Goal: Information Seeking & Learning: Get advice/opinions

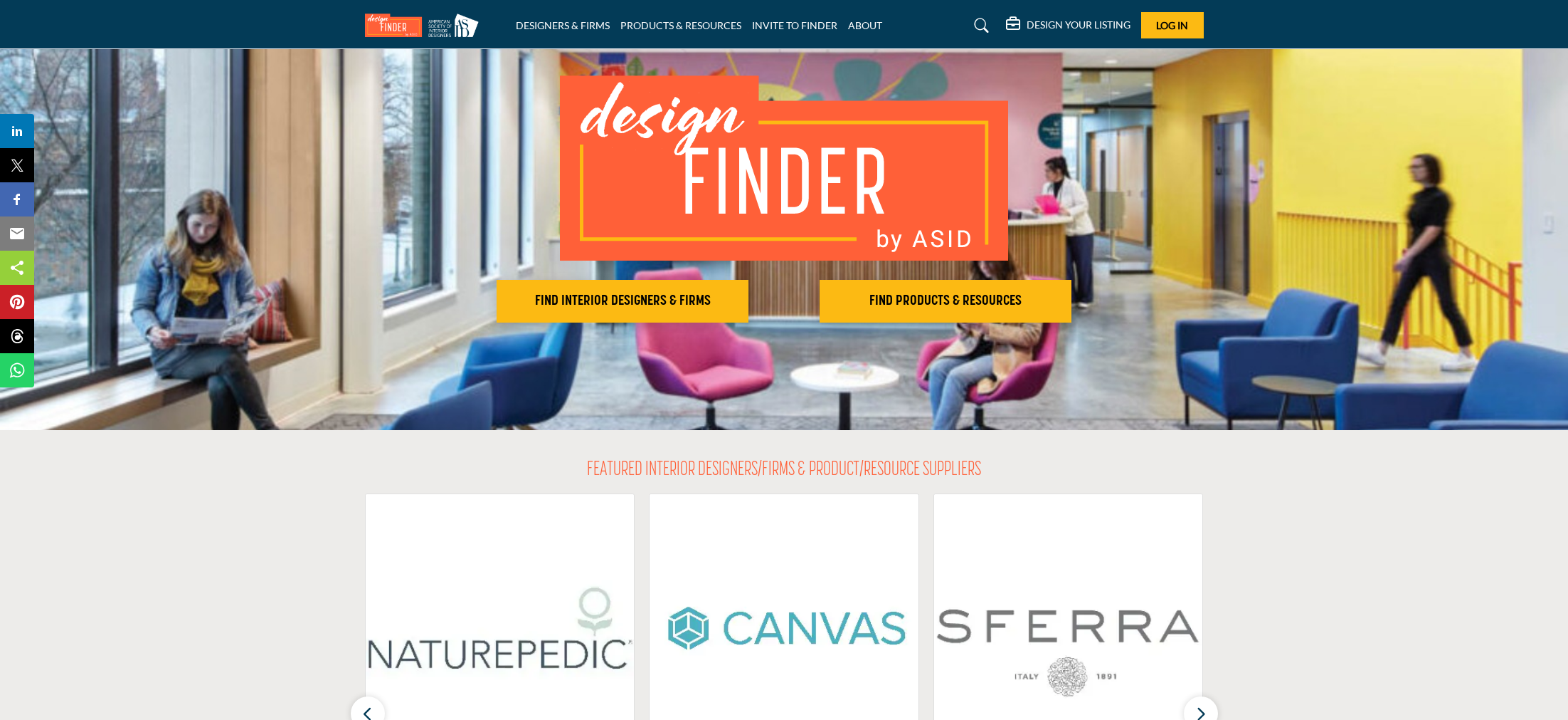
scroll to position [123, 0]
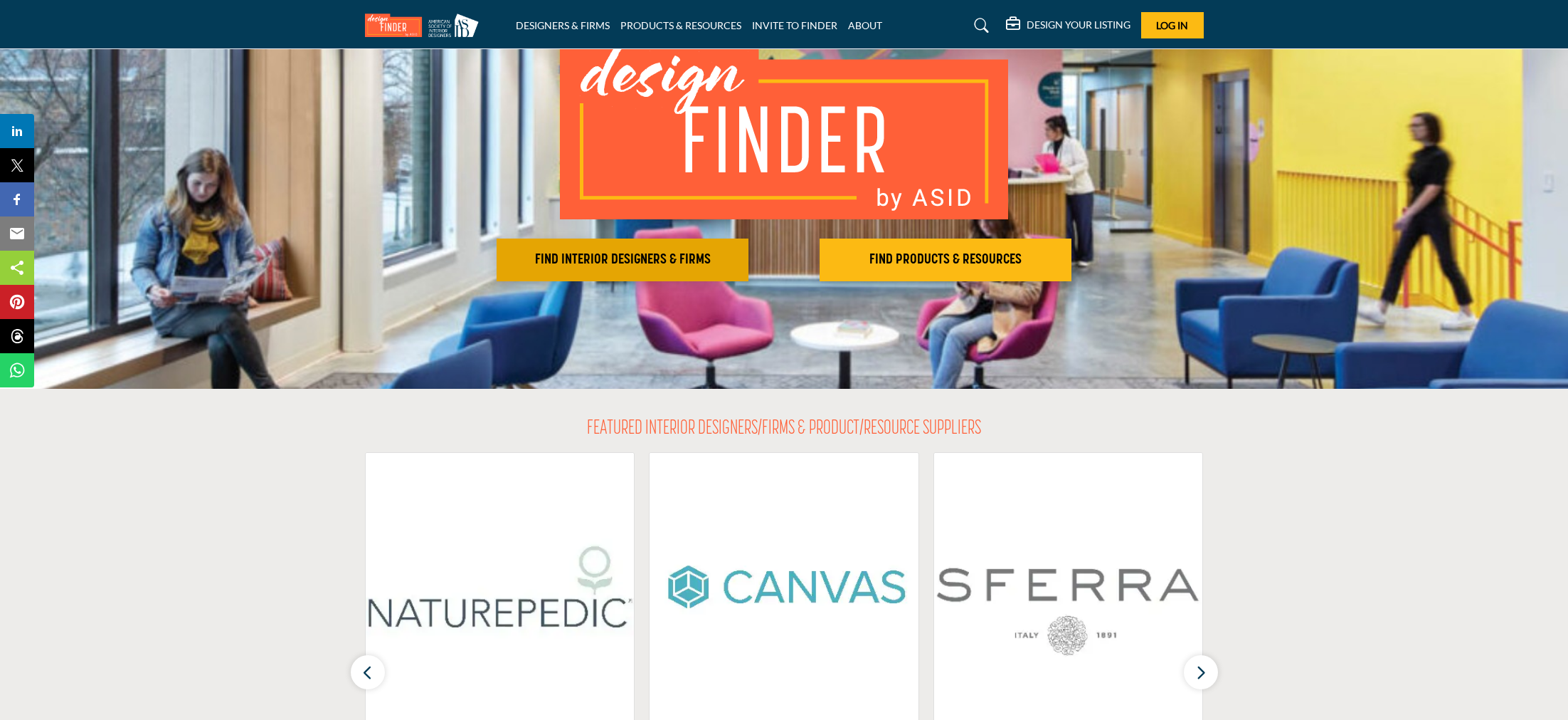
click at [645, 260] on h2 "FIND INTERIOR DESIGNERS & FIRMS" at bounding box center [623, 260] width 244 height 17
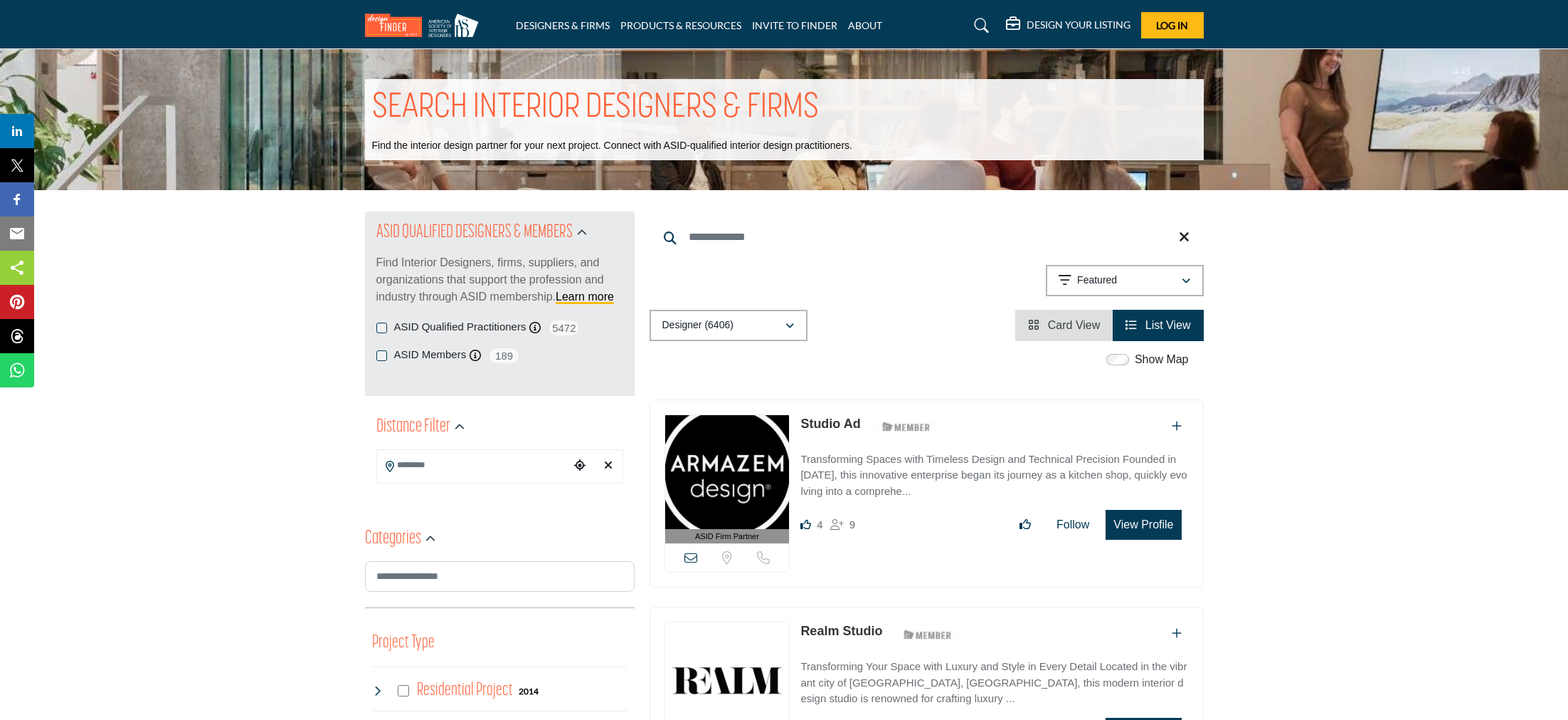
click at [975, 20] on icon at bounding box center [982, 25] width 15 height 15
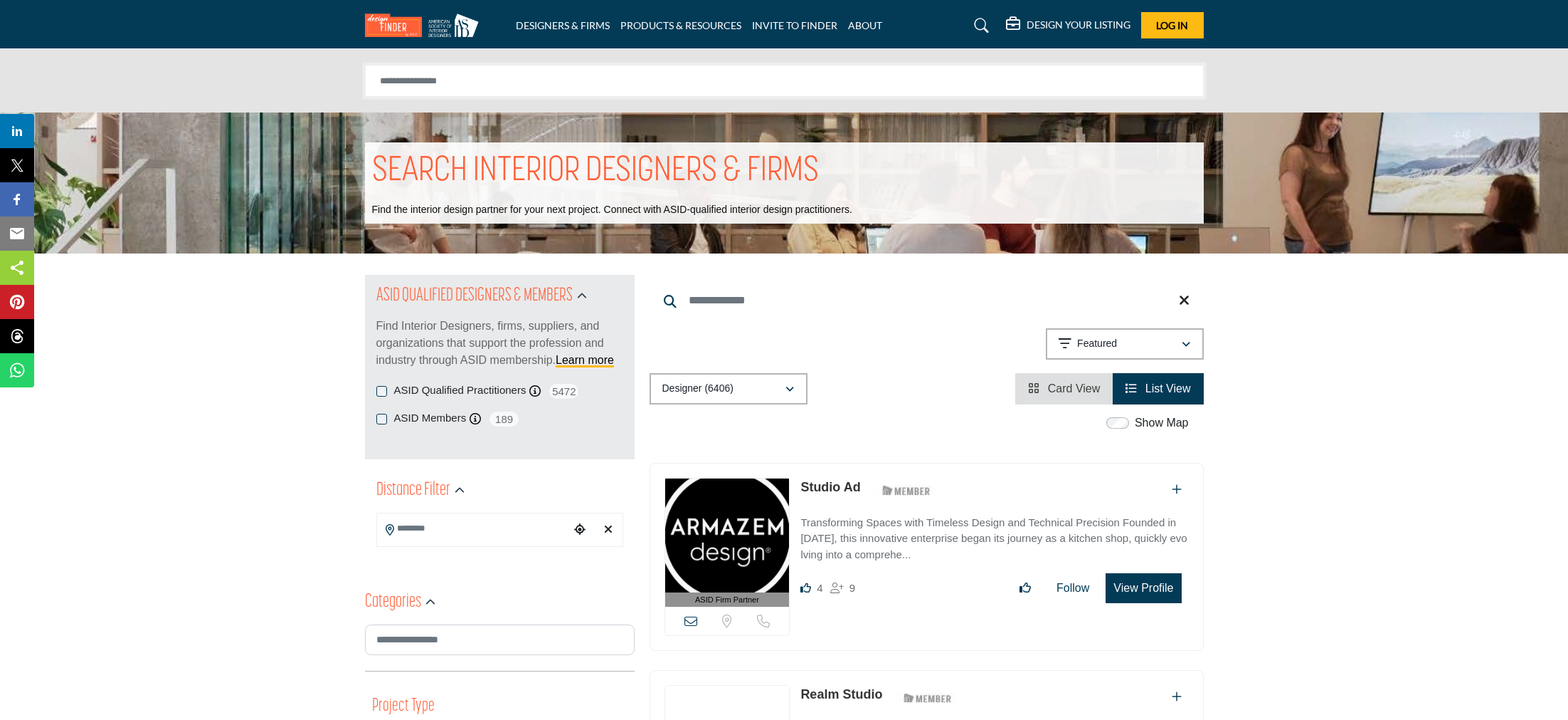
click at [522, 76] on input "Search Solutions" at bounding box center [784, 80] width 839 height 32
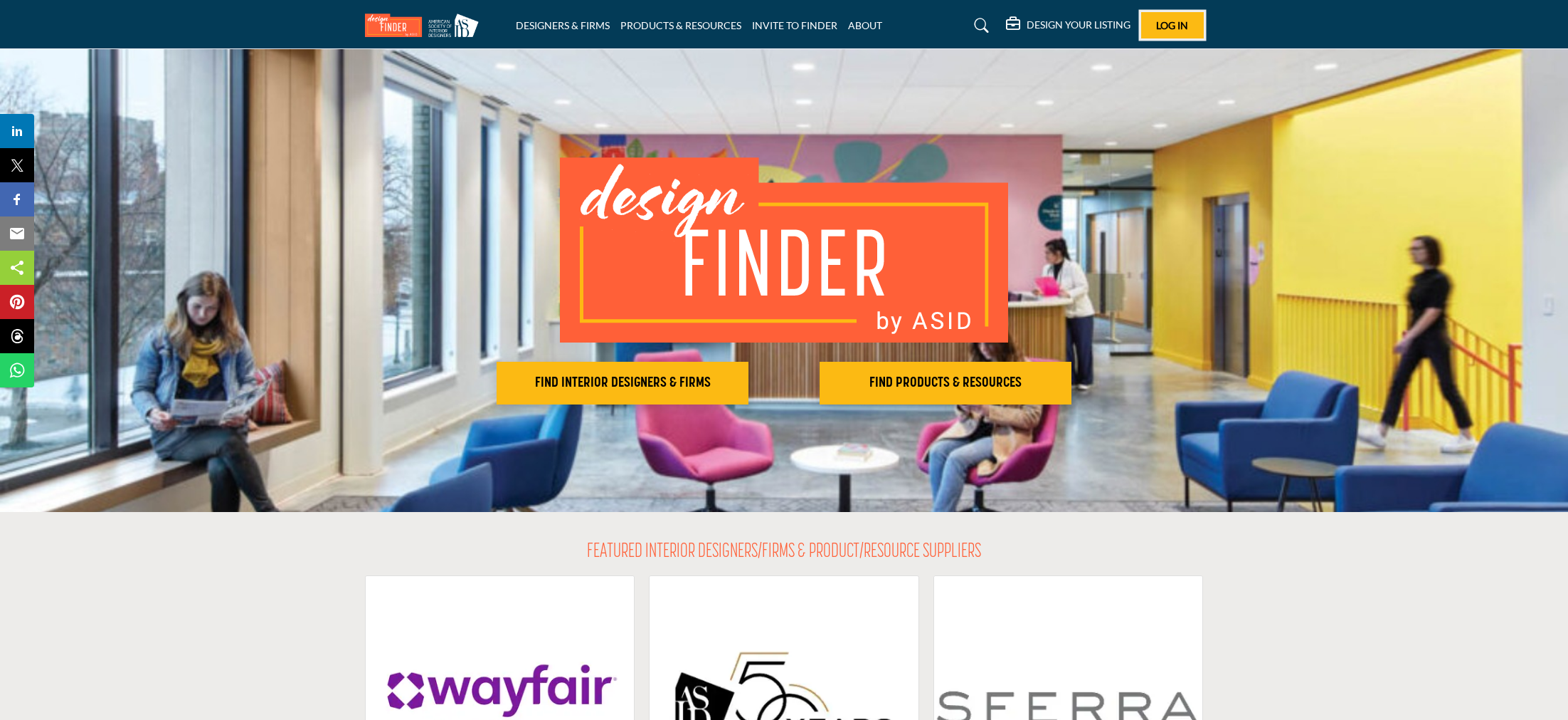
click at [1165, 32] on button "Log In" at bounding box center [1172, 25] width 63 height 26
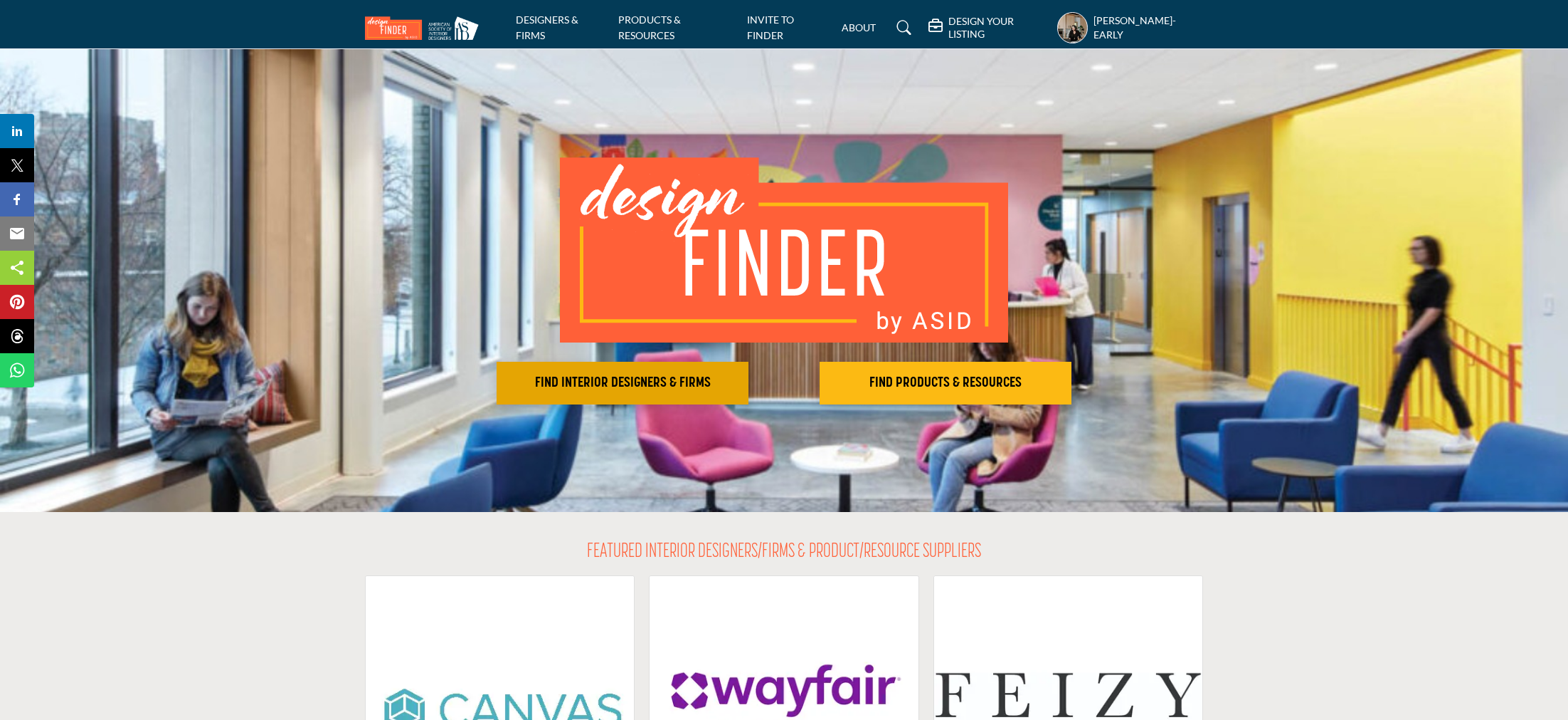
click at [697, 366] on button "FIND INTERIOR DESIGNERS & FIRMS" at bounding box center [622, 383] width 251 height 43
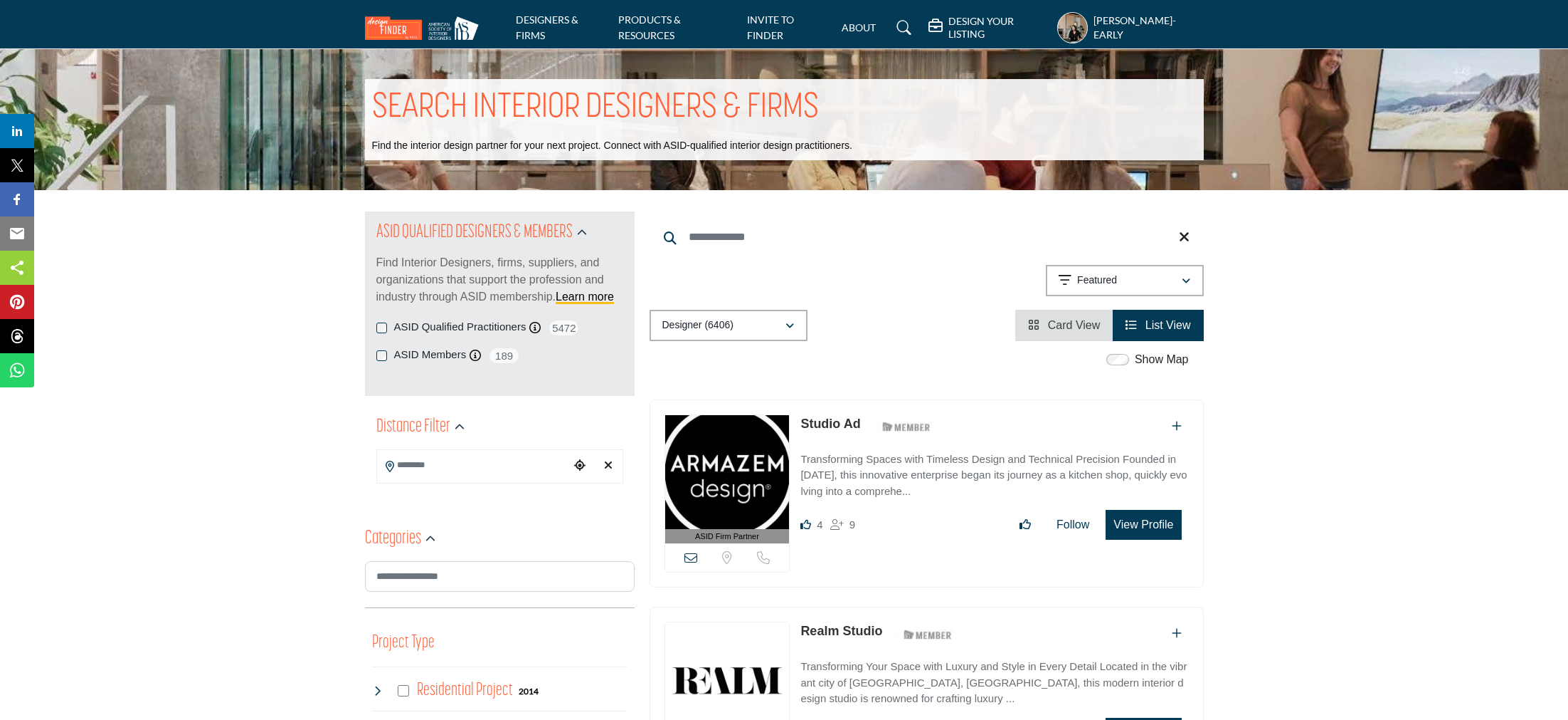
drag, startPoint x: 429, startPoint y: 353, endPoint x: 366, endPoint y: 368, distance: 64.8
click at [429, 353] on label "ASID Members" at bounding box center [430, 354] width 73 height 16
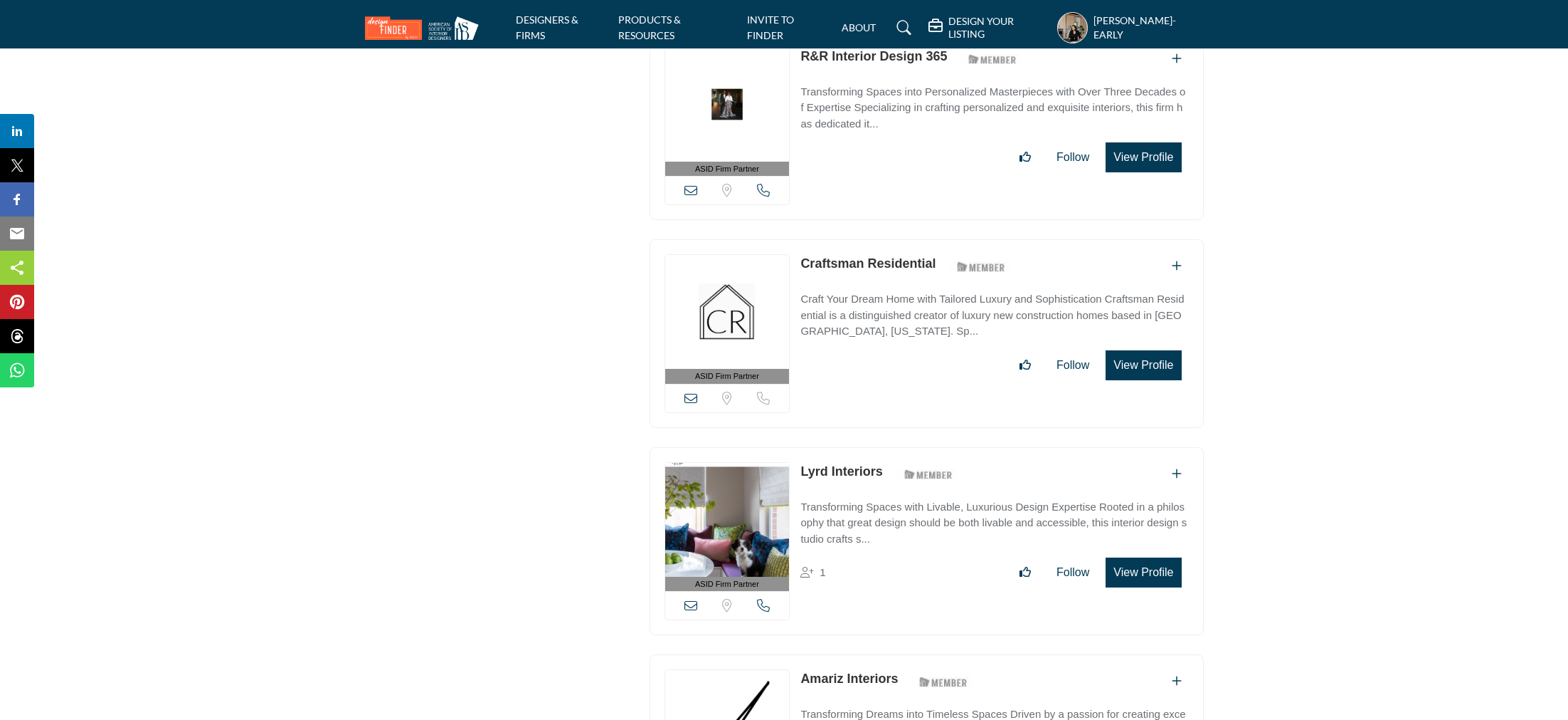
scroll to position [3647, 0]
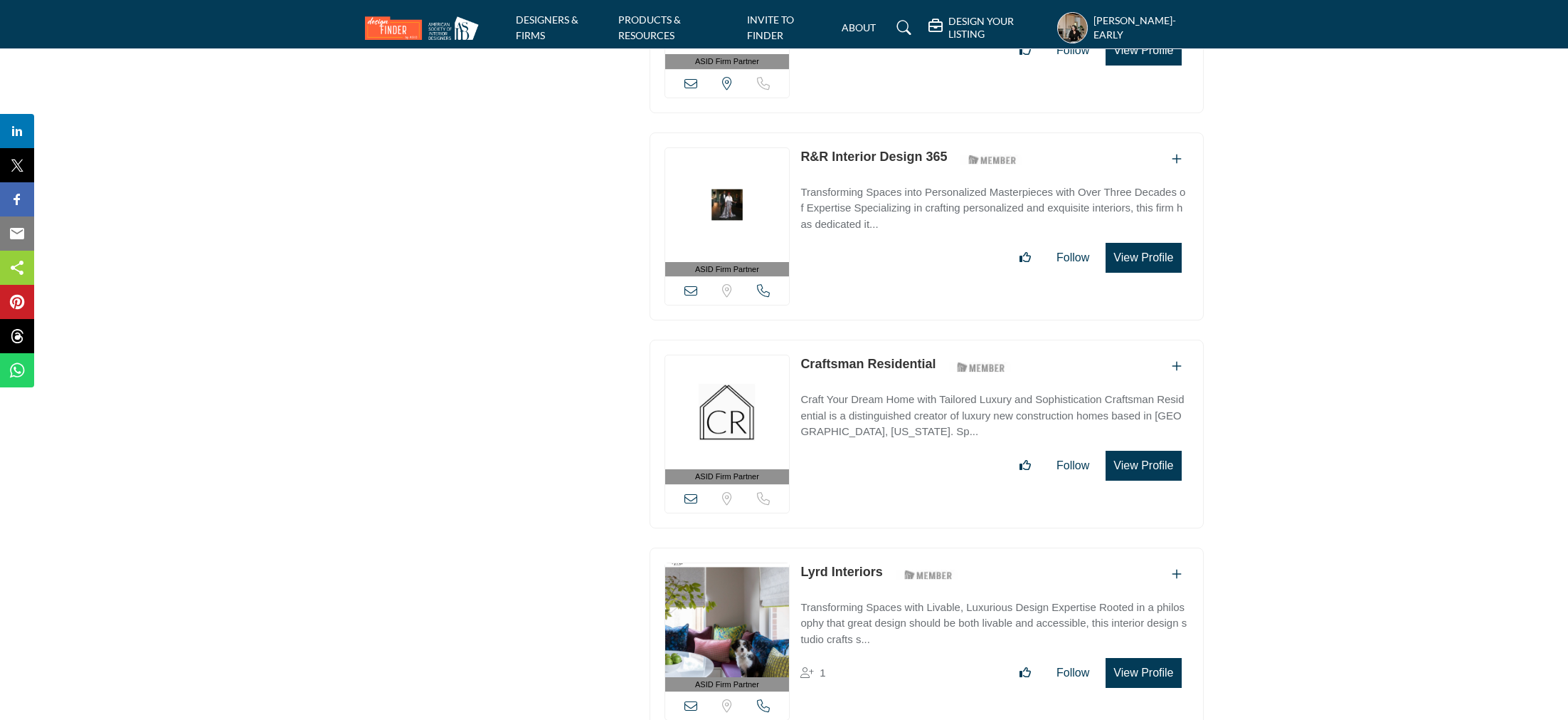
click at [893, 18] on link at bounding box center [902, 28] width 38 height 23
click at [535, 27] on li "DESIGNERS & FIRMS" at bounding box center [561, 28] width 92 height 31
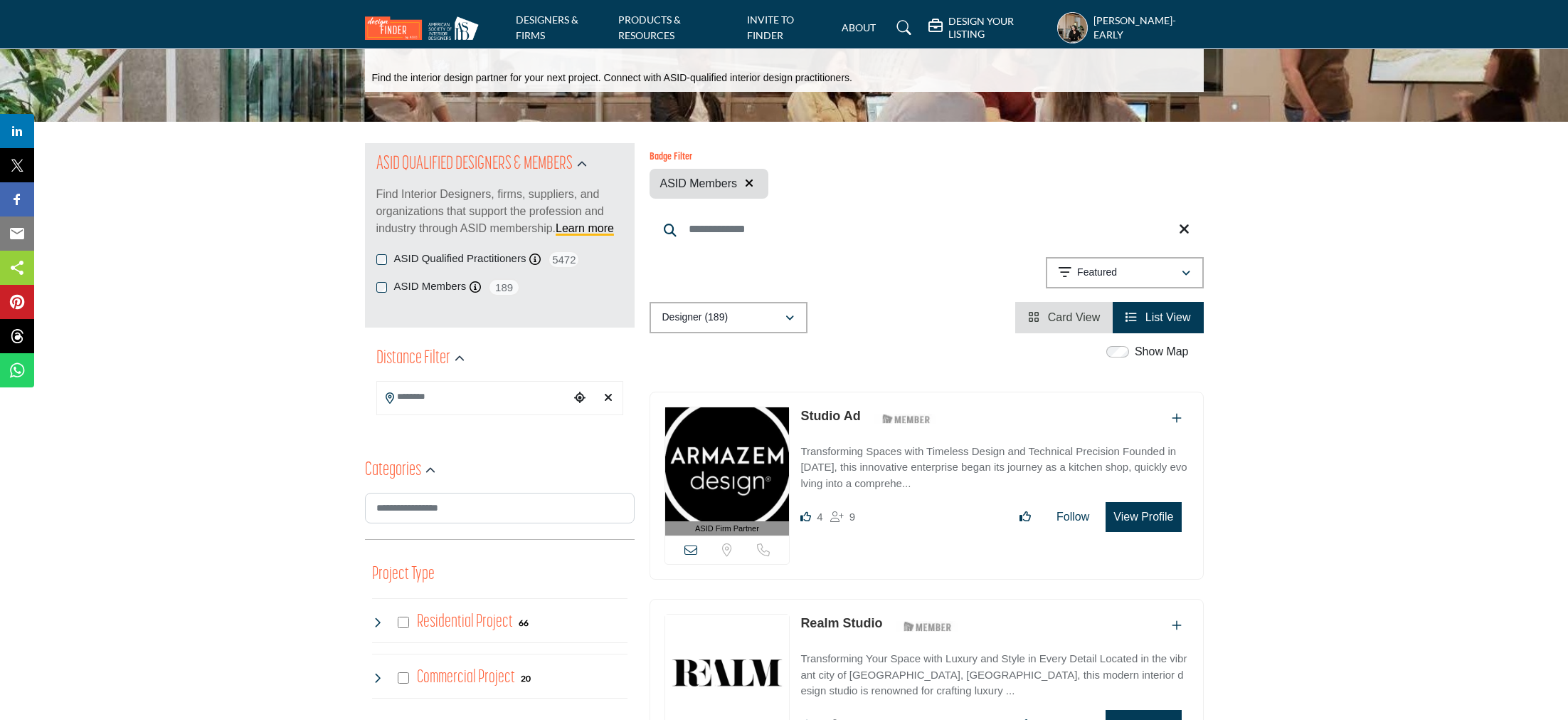
scroll to position [0, 0]
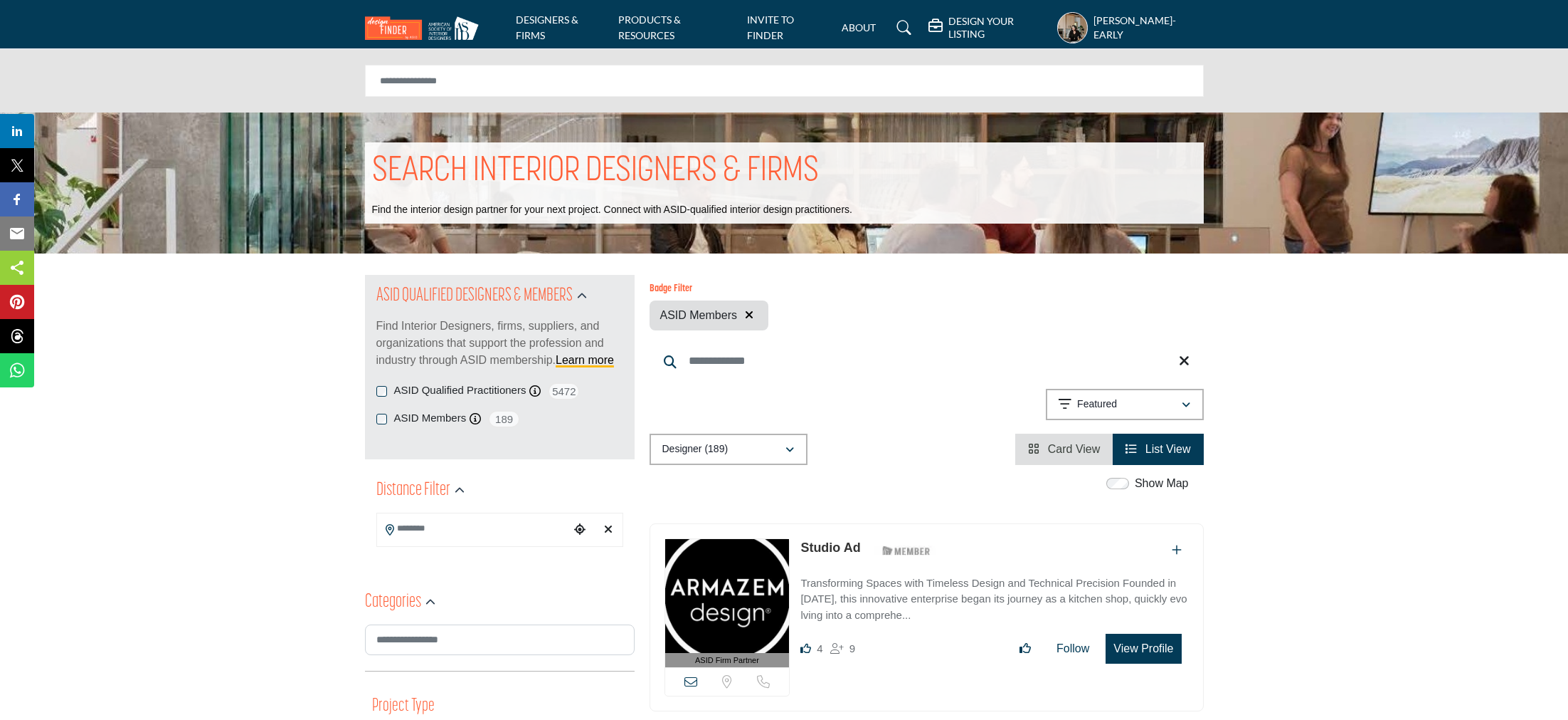
click at [1149, 25] on h5 "Talli C. Roberts-Early" at bounding box center [1148, 27] width 109 height 28
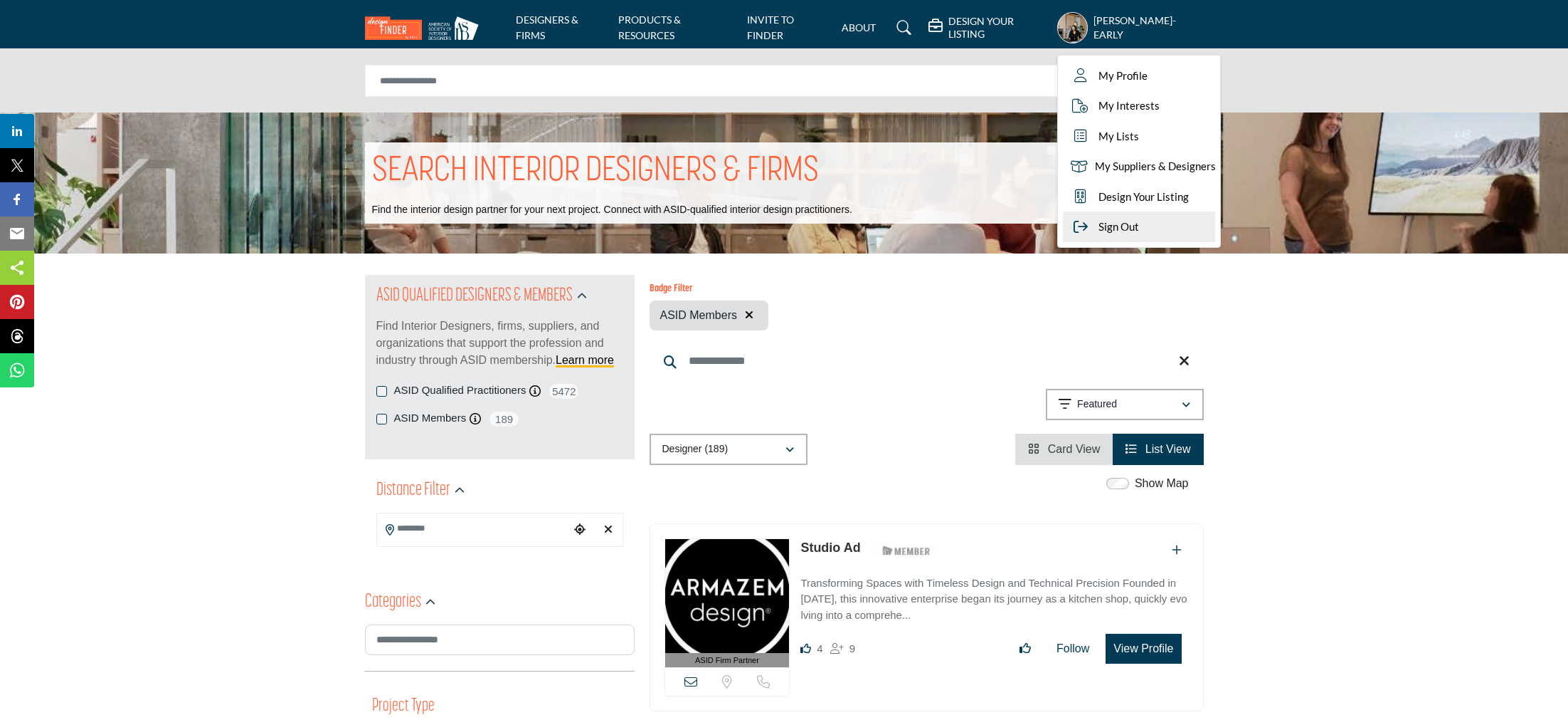
click at [1121, 223] on span "Sign Out" at bounding box center [1119, 226] width 41 height 16
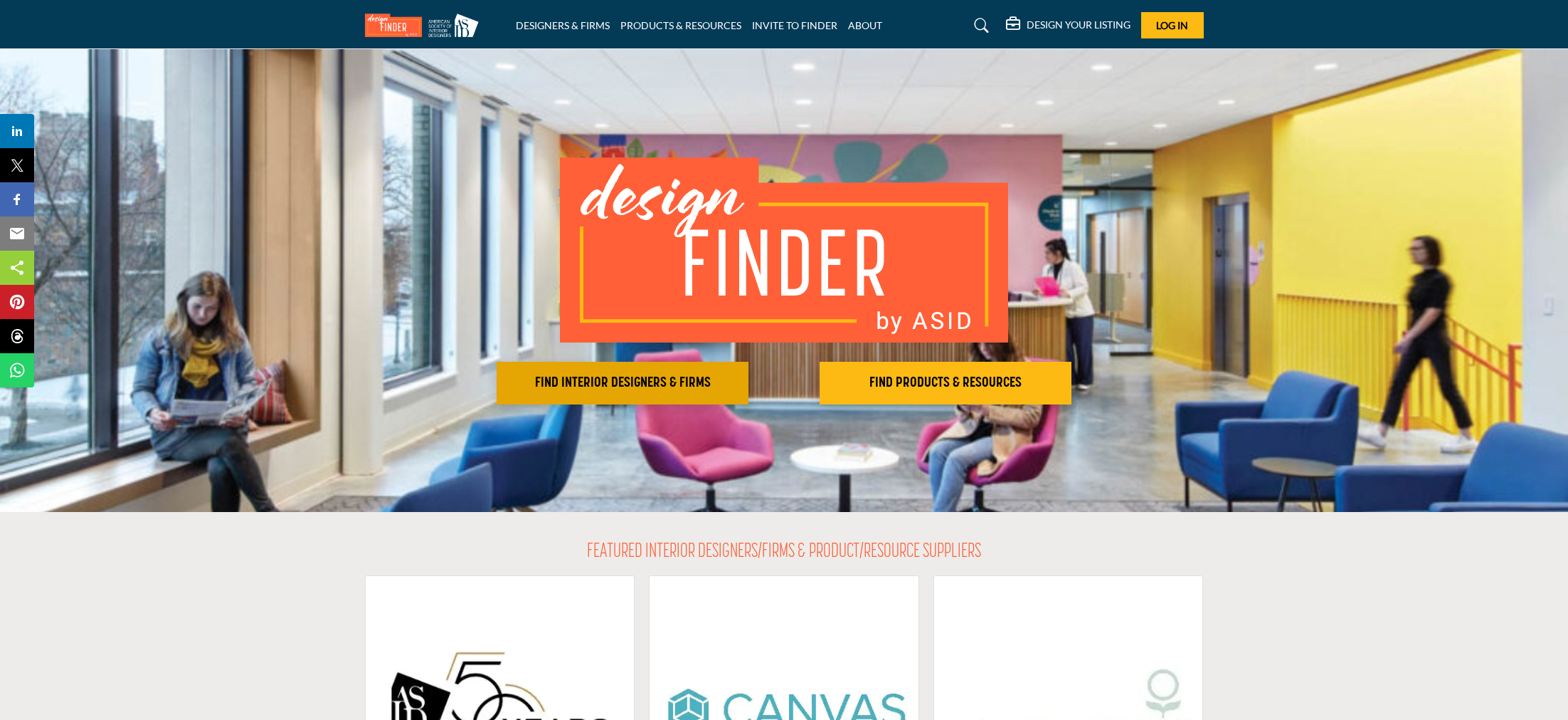
click at [682, 390] on h2 "FIND INTERIOR DESIGNERS & FIRMS" at bounding box center [623, 383] width 244 height 17
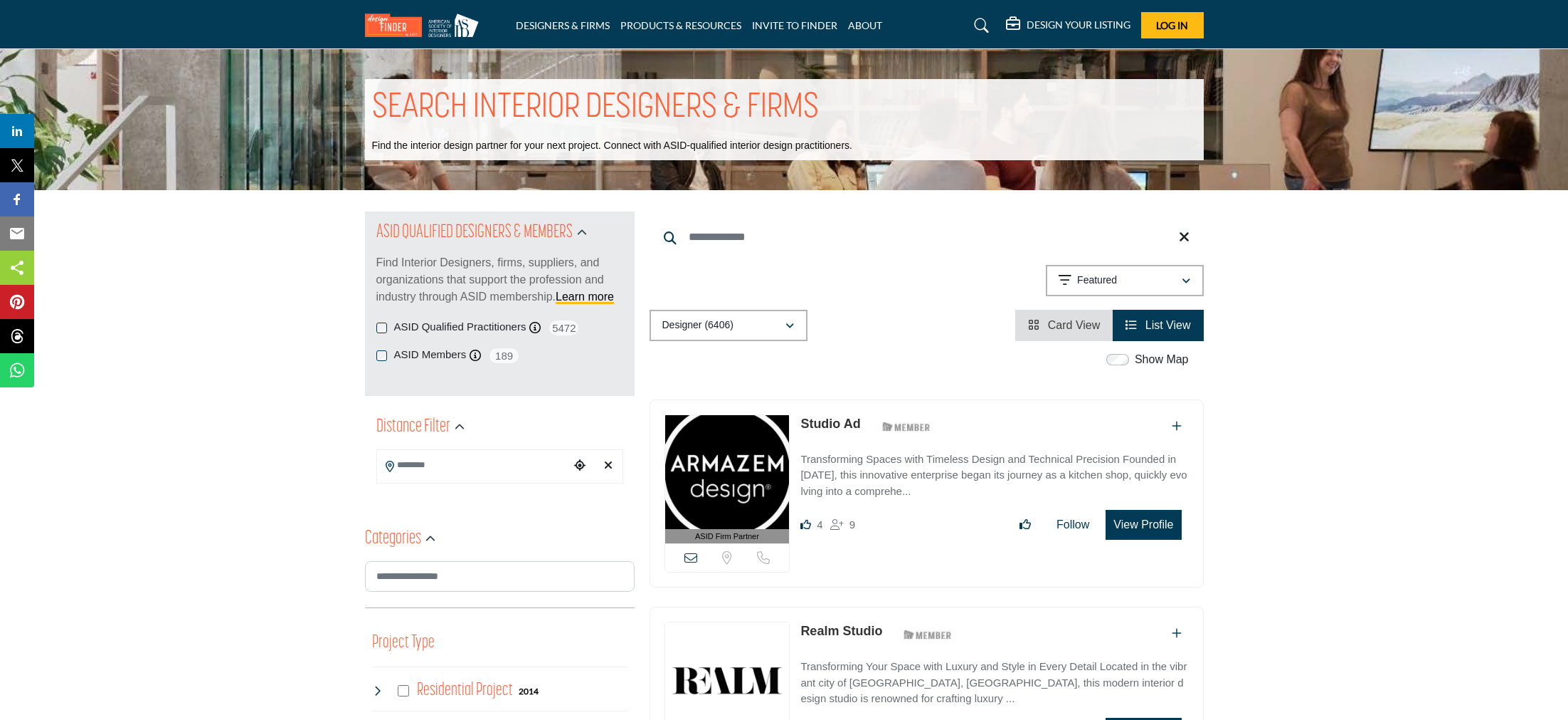
click at [429, 354] on label "ASID Members" at bounding box center [430, 354] width 73 height 16
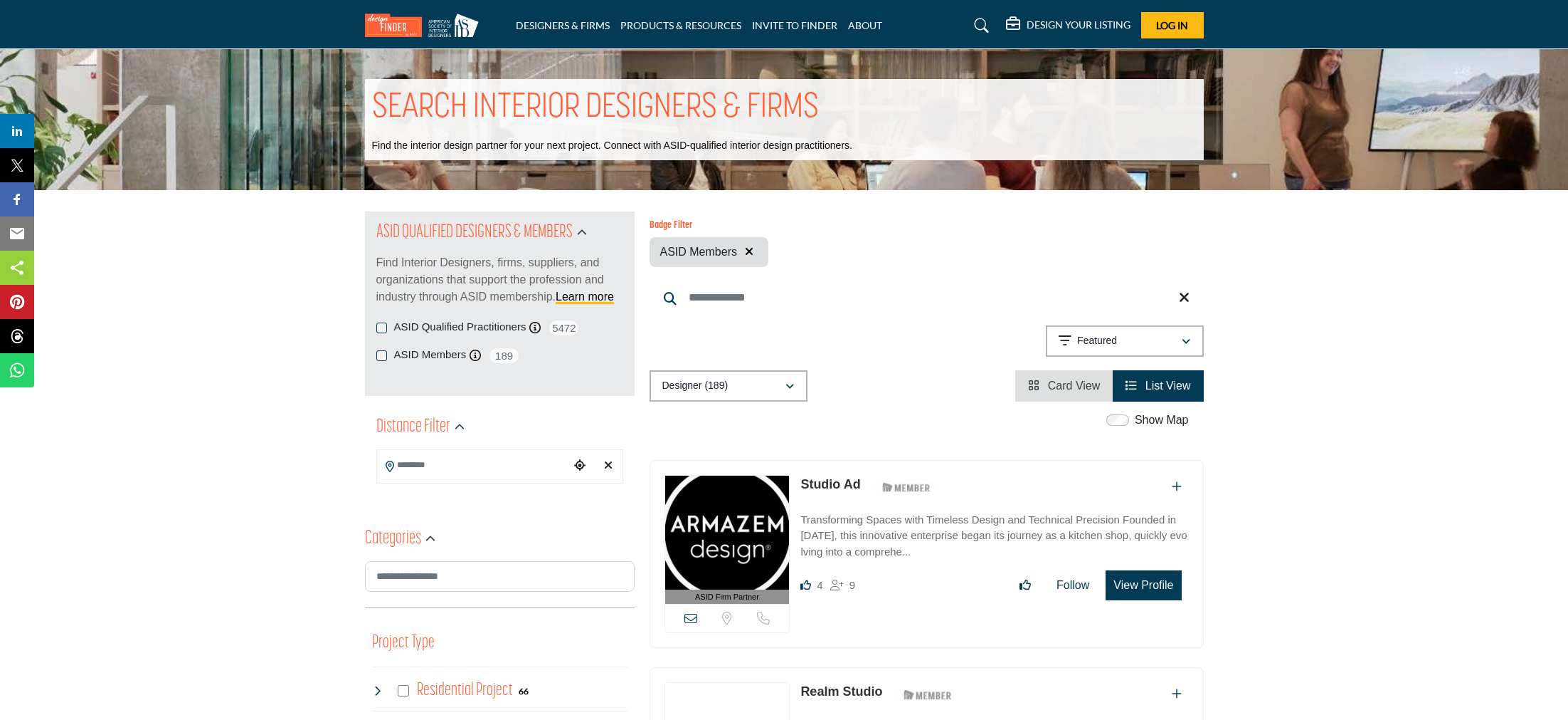
click at [446, 474] on input "Search Location" at bounding box center [473, 465] width 192 height 28
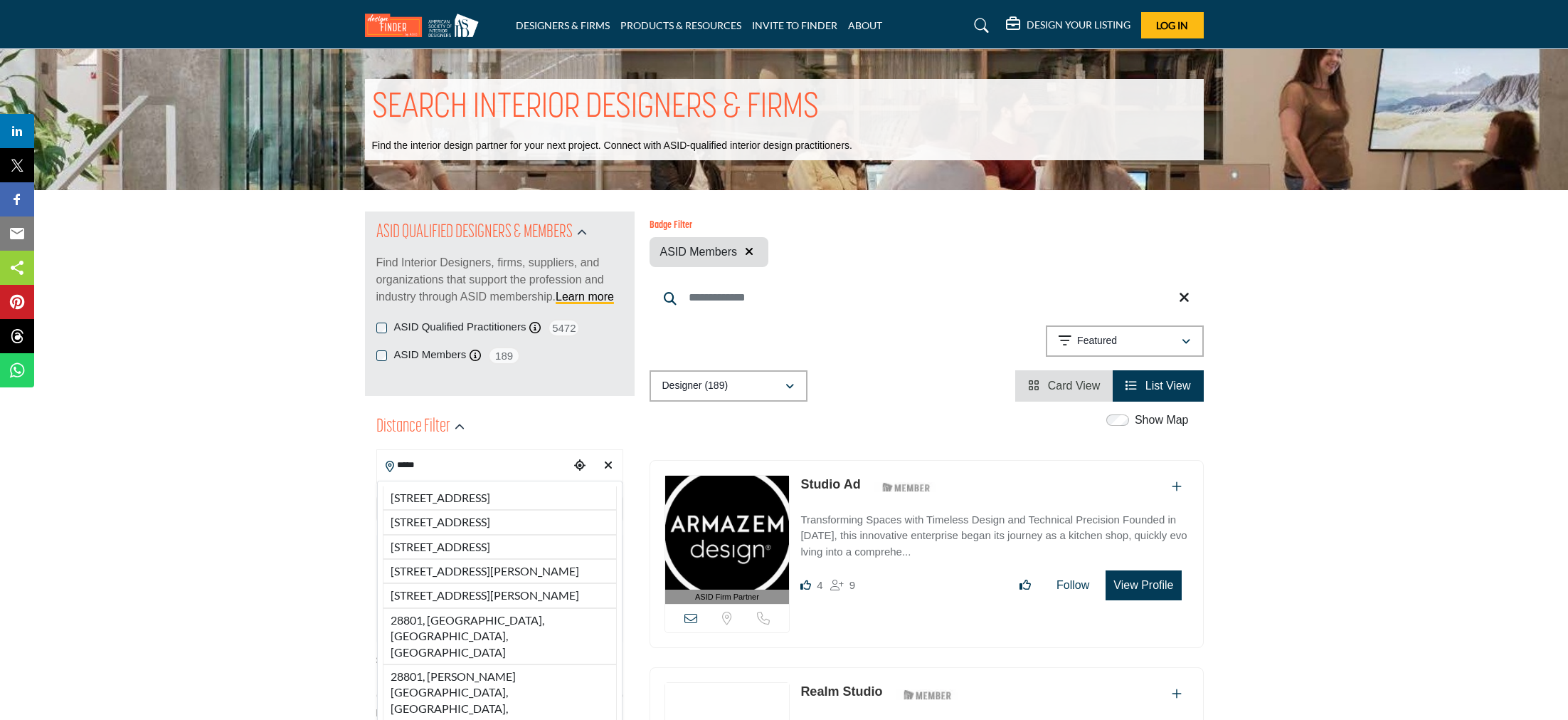
type input "*****"
click at [510, 433] on div "Distance Filter" at bounding box center [499, 427] width 247 height 25
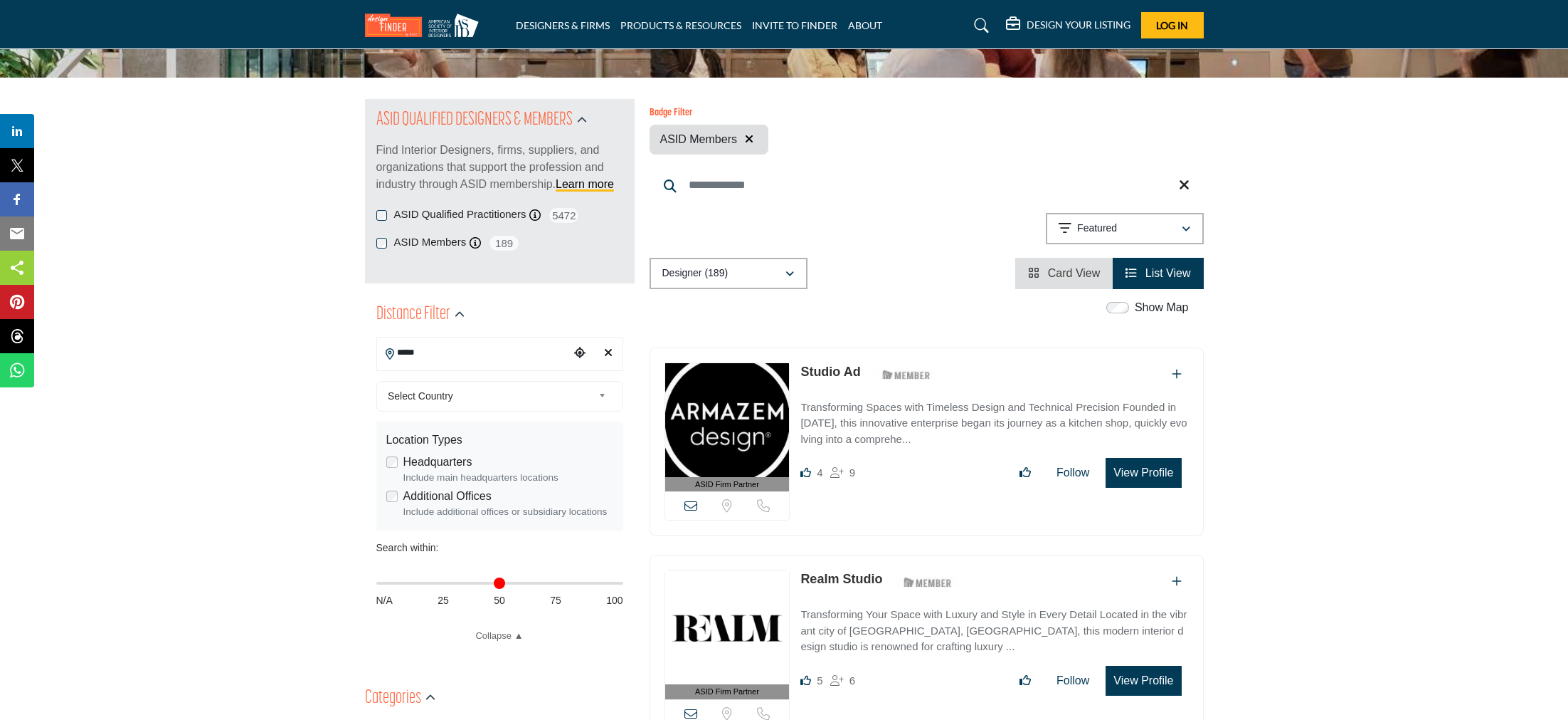
scroll to position [137, 0]
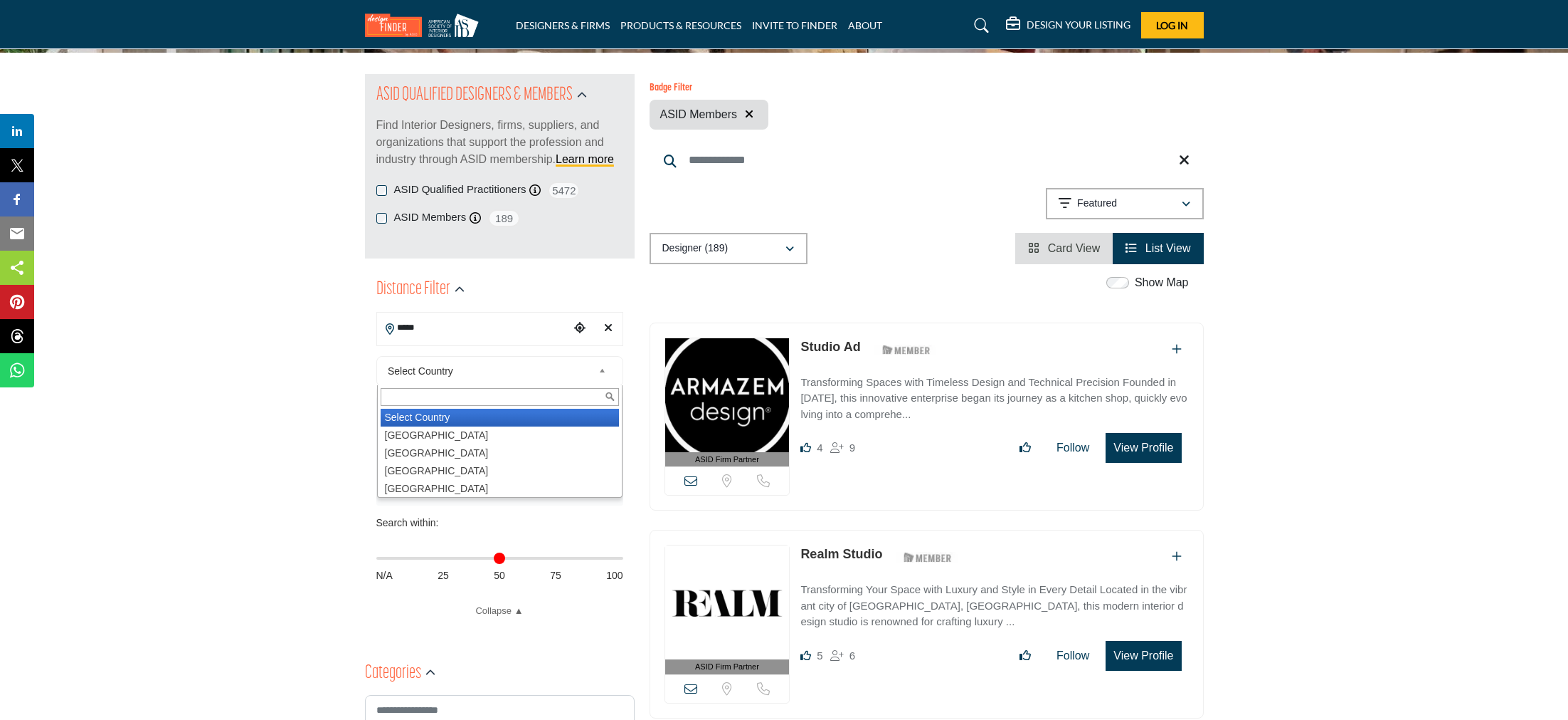
click at [434, 368] on span "Select Country" at bounding box center [490, 371] width 205 height 17
click at [437, 441] on li "[GEOGRAPHIC_DATA]" at bounding box center [500, 435] width 238 height 17
type input "***"
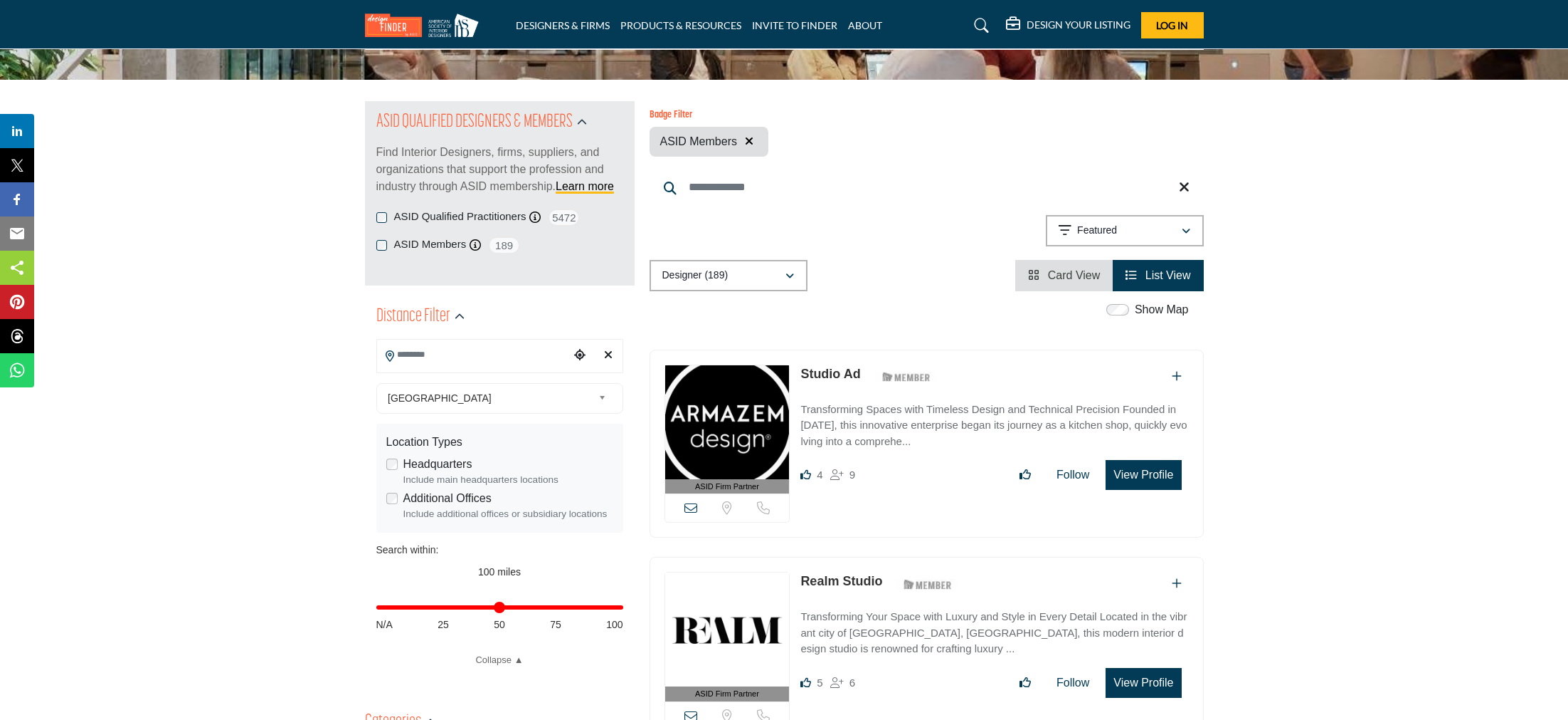
scroll to position [145, 0]
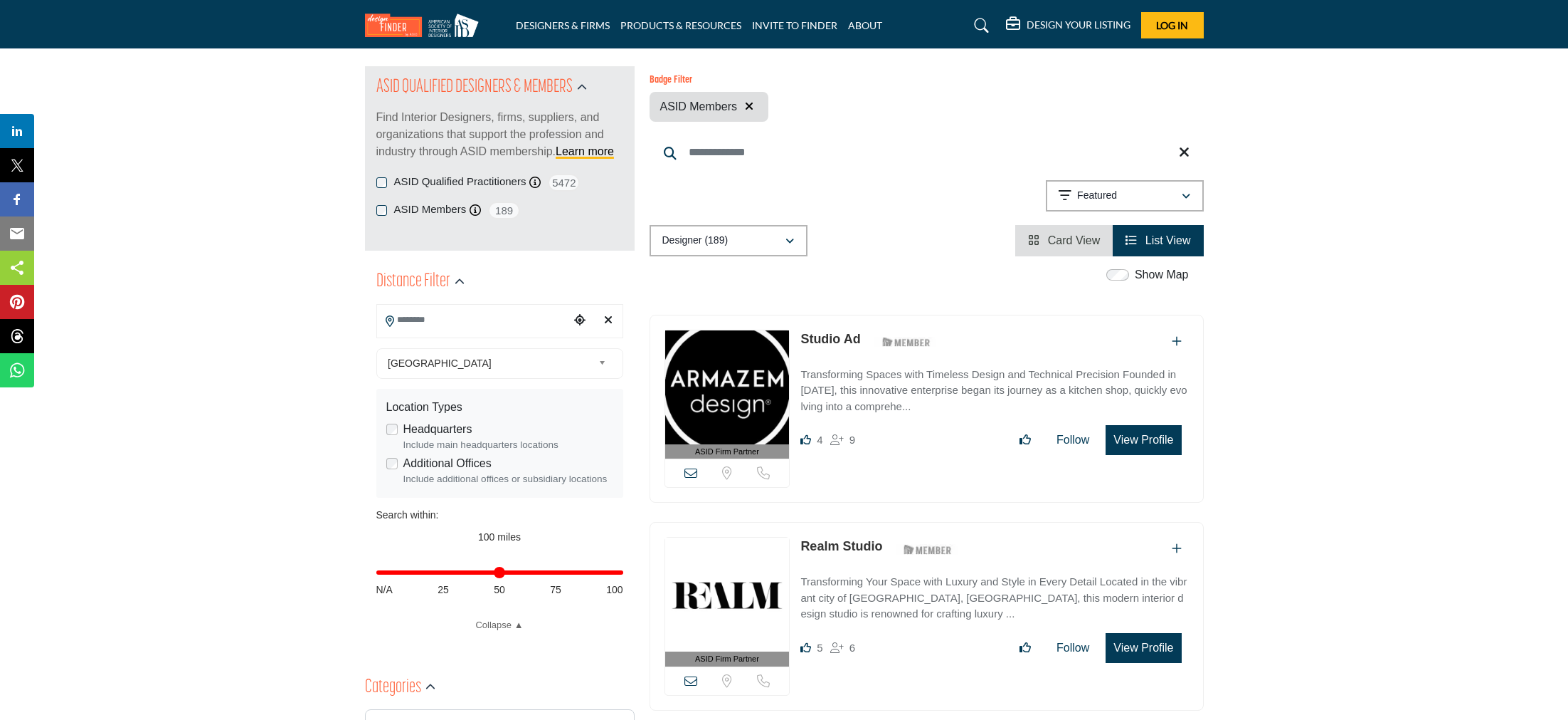
click at [429, 320] on input "Search Location" at bounding box center [473, 319] width 192 height 28
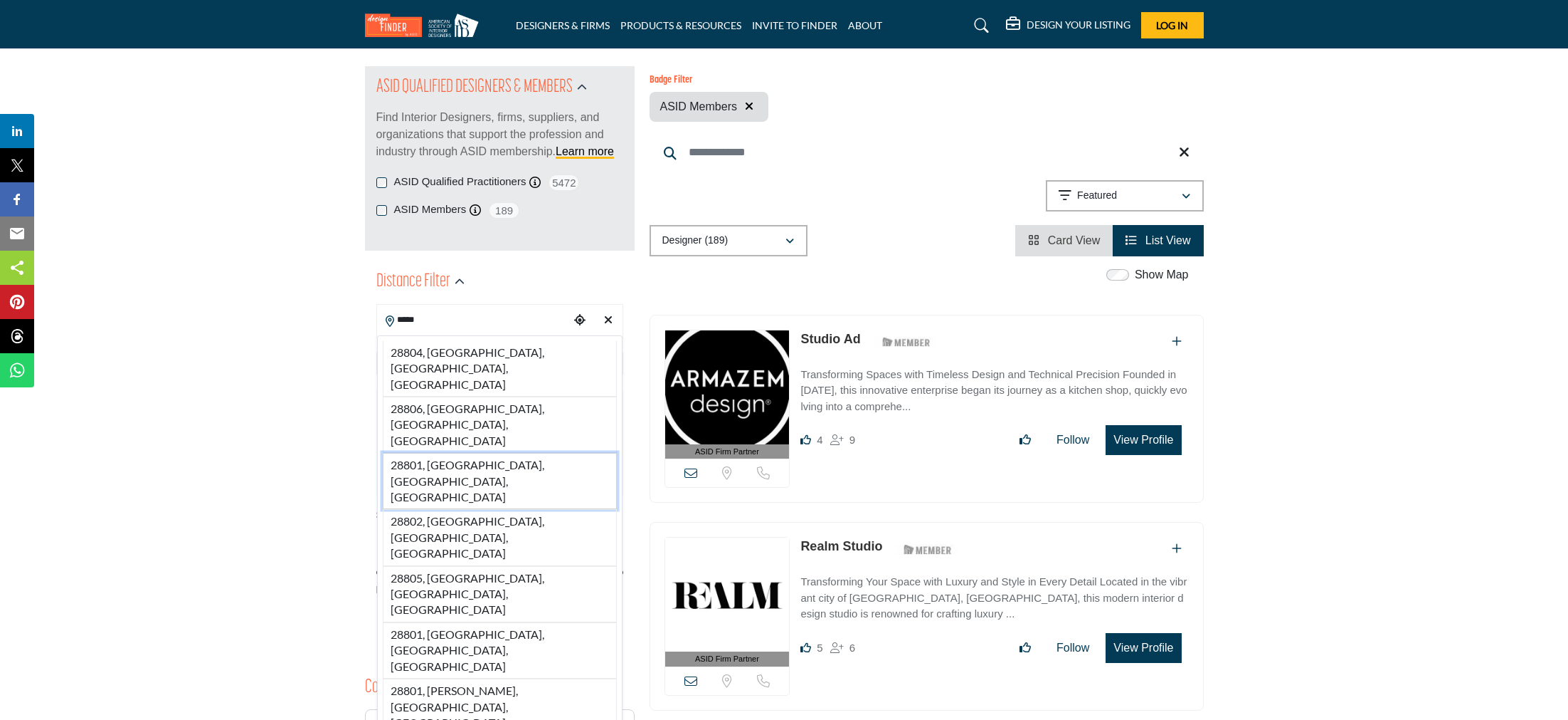
click at [413, 453] on li "28801, [GEOGRAPHIC_DATA], [GEOGRAPHIC_DATA], [GEOGRAPHIC_DATA]" at bounding box center [500, 481] width 234 height 56
type input "**********"
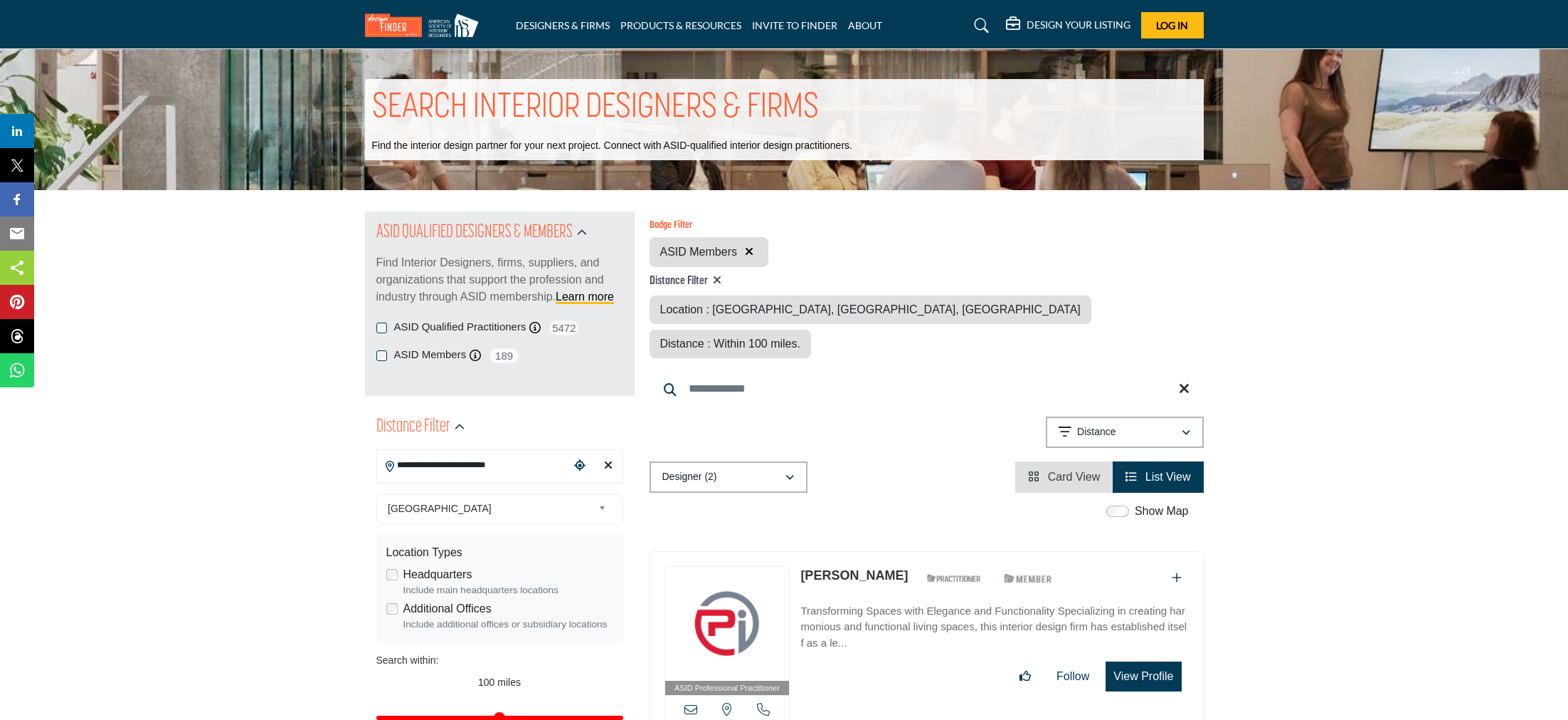
click at [454, 322] on label "ASID Qualified Practitioners" at bounding box center [460, 327] width 133 height 16
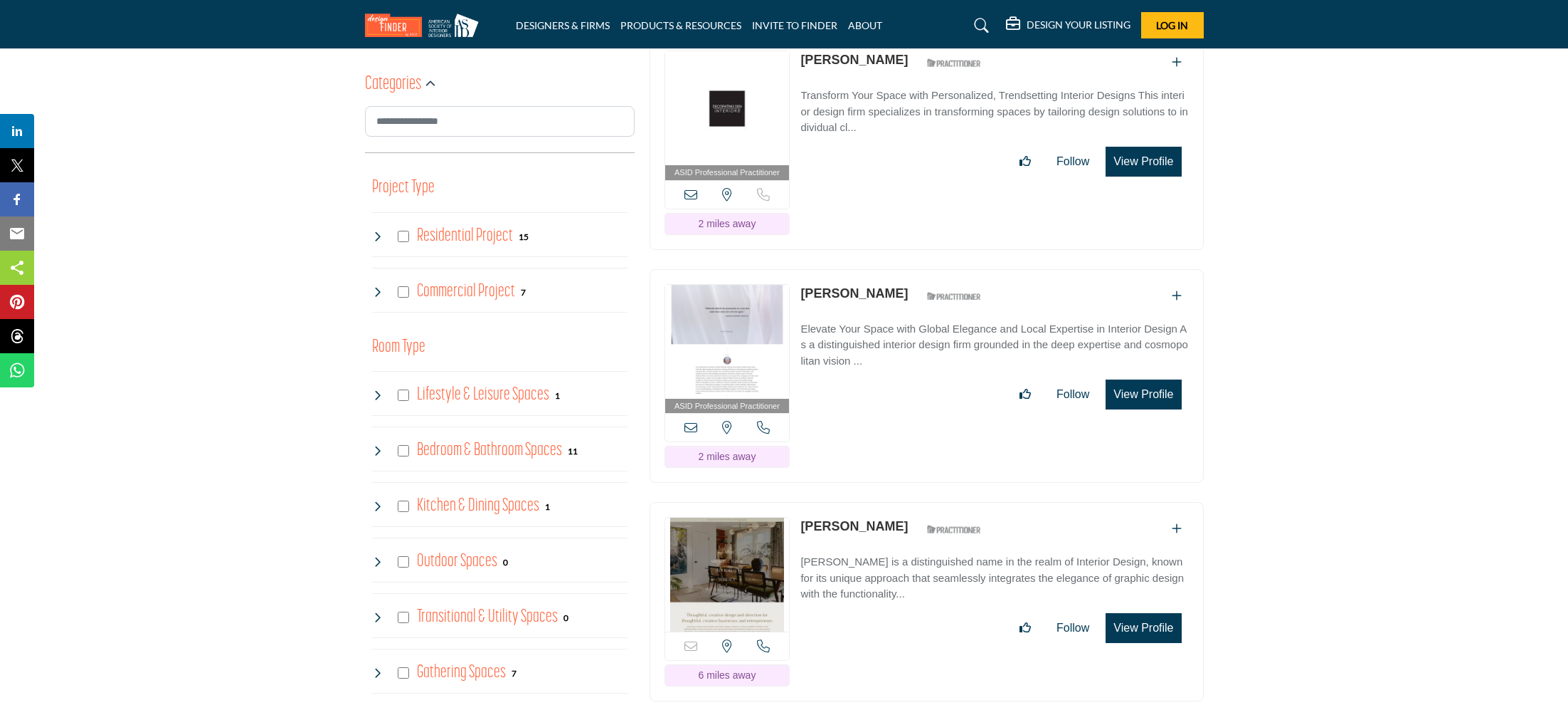
scroll to position [708, 0]
